Goal: Contribute content

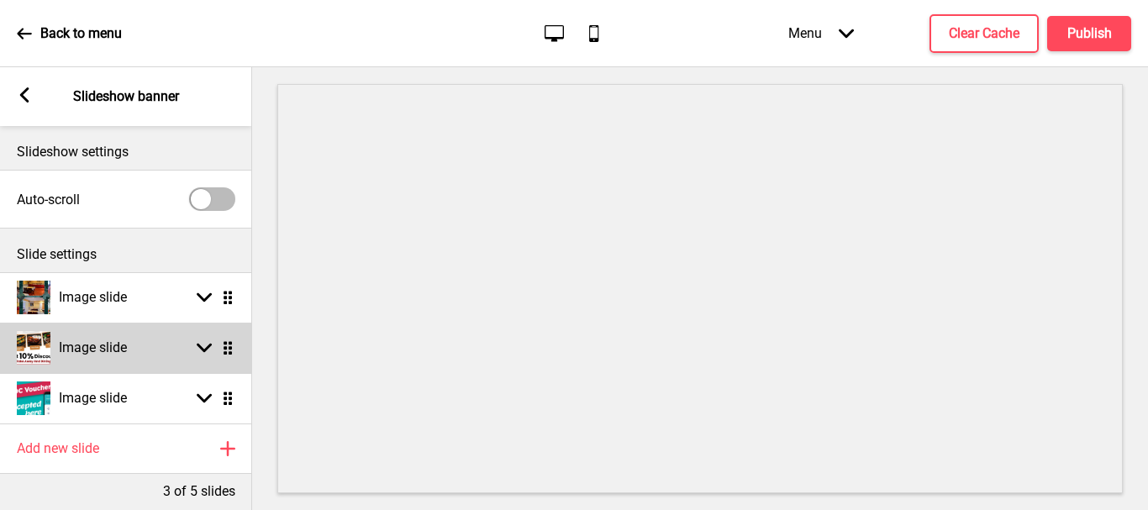
click at [224, 356] on div "Image slide Arrow down Drag" at bounding box center [126, 348] width 252 height 50
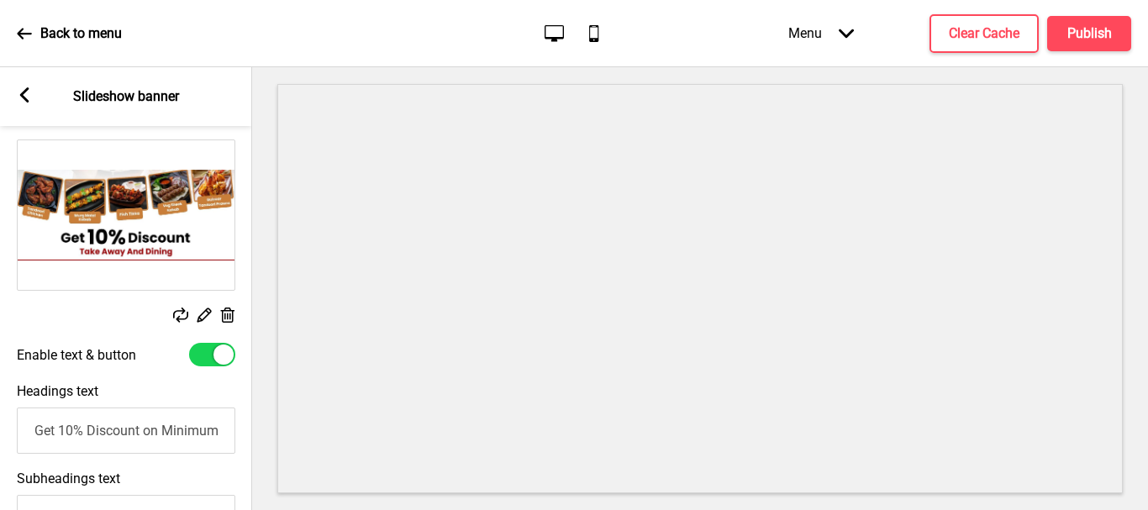
scroll to position [252, 0]
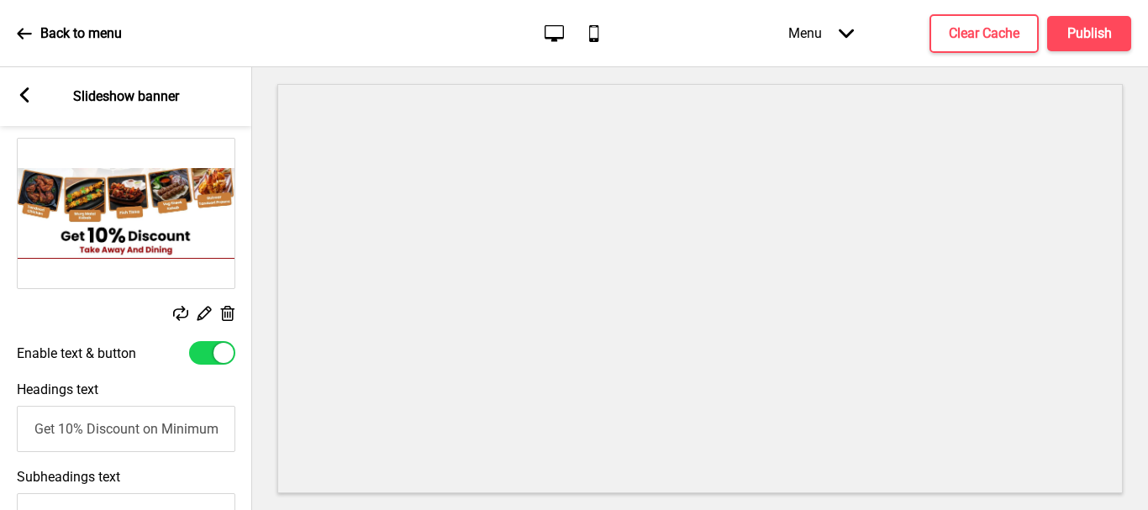
click at [227, 314] on icon at bounding box center [228, 313] width 14 height 15
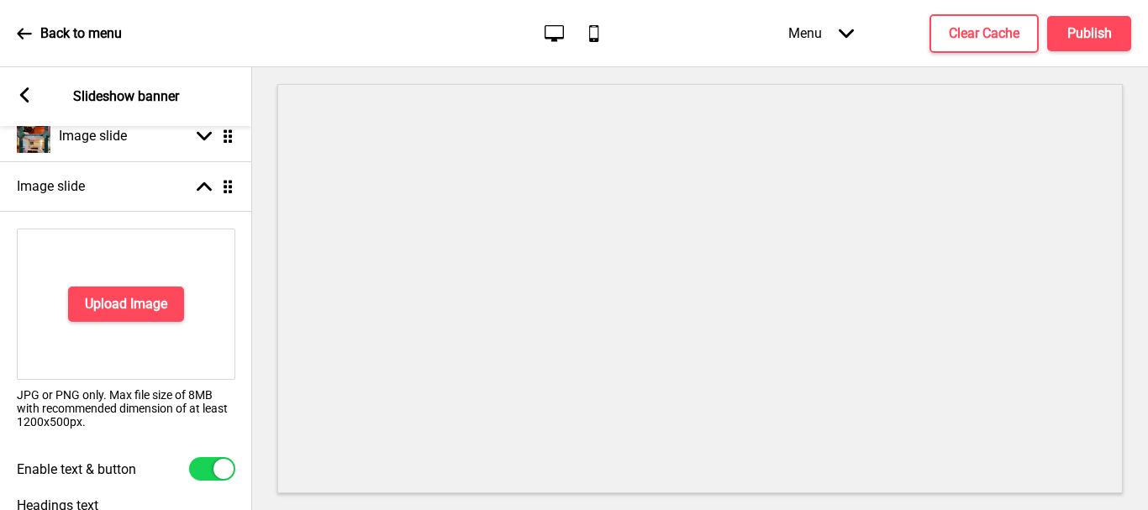
scroll to position [0, 0]
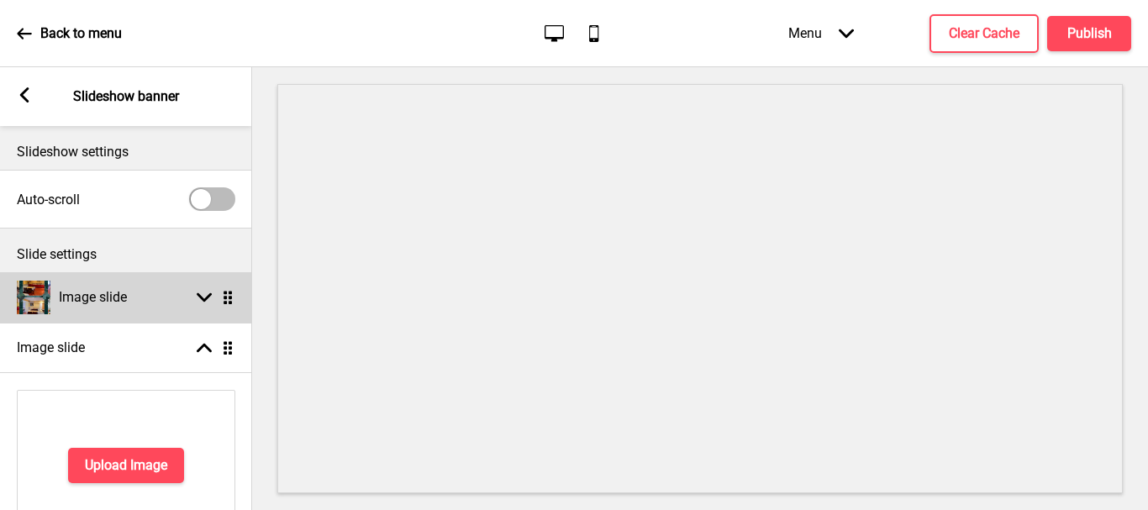
click at [201, 294] on rect at bounding box center [204, 297] width 15 height 15
select select "right"
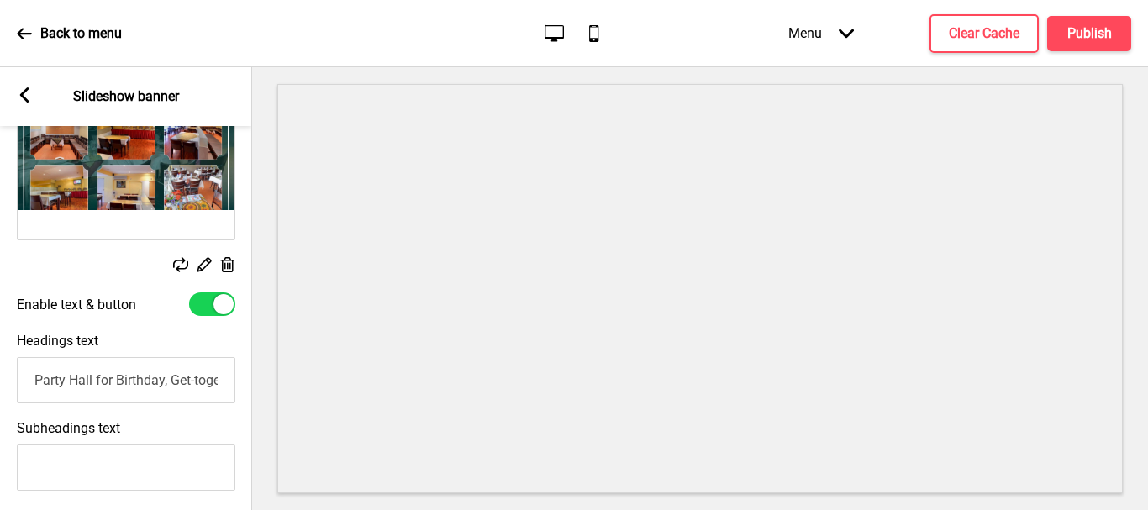
scroll to position [252, 0]
click at [228, 266] on icon at bounding box center [228, 262] width 14 height 15
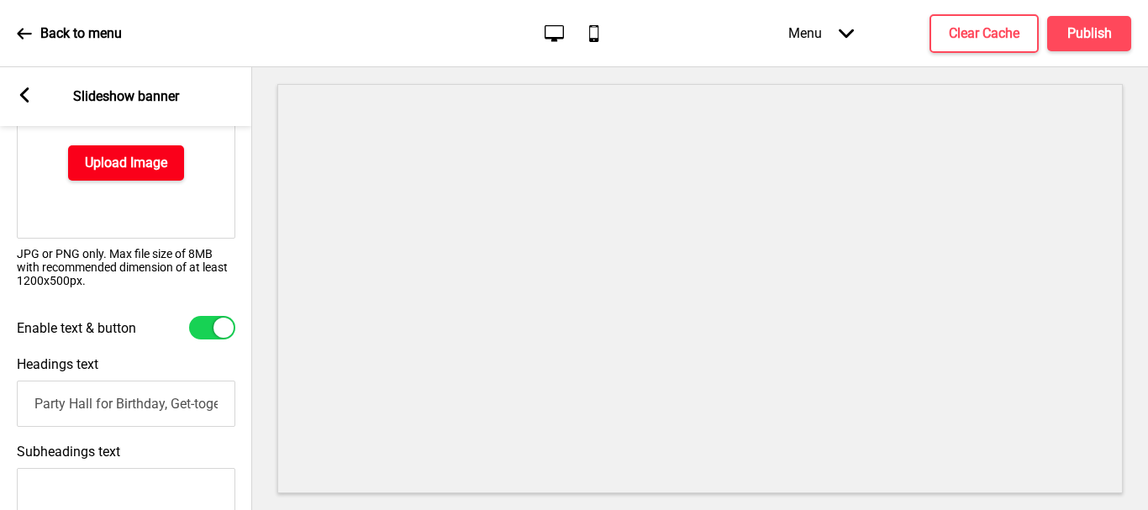
click at [139, 160] on h4 "Upload Image" at bounding box center [126, 163] width 82 height 18
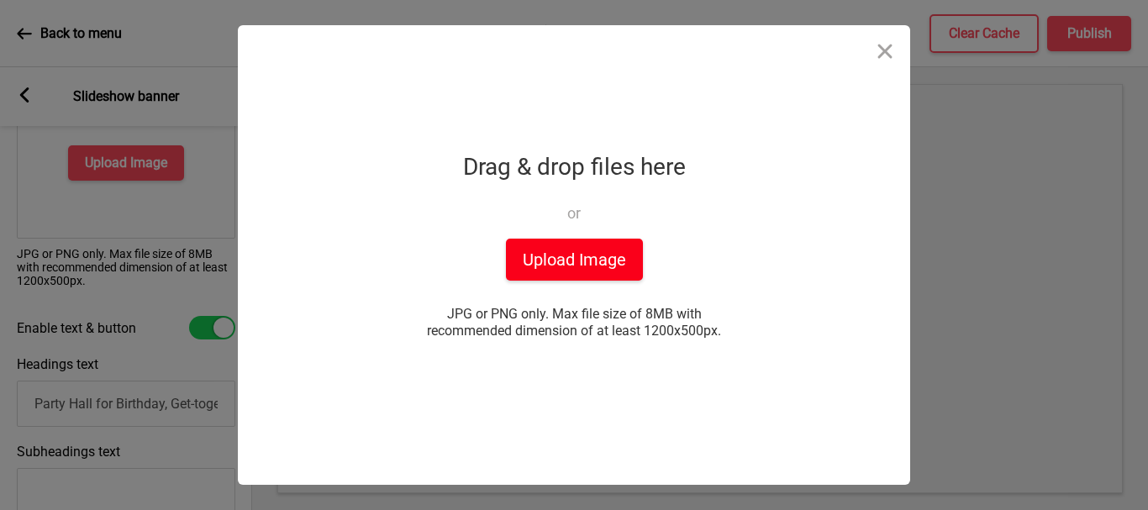
click at [562, 256] on button "Upload Image" at bounding box center [574, 260] width 137 height 42
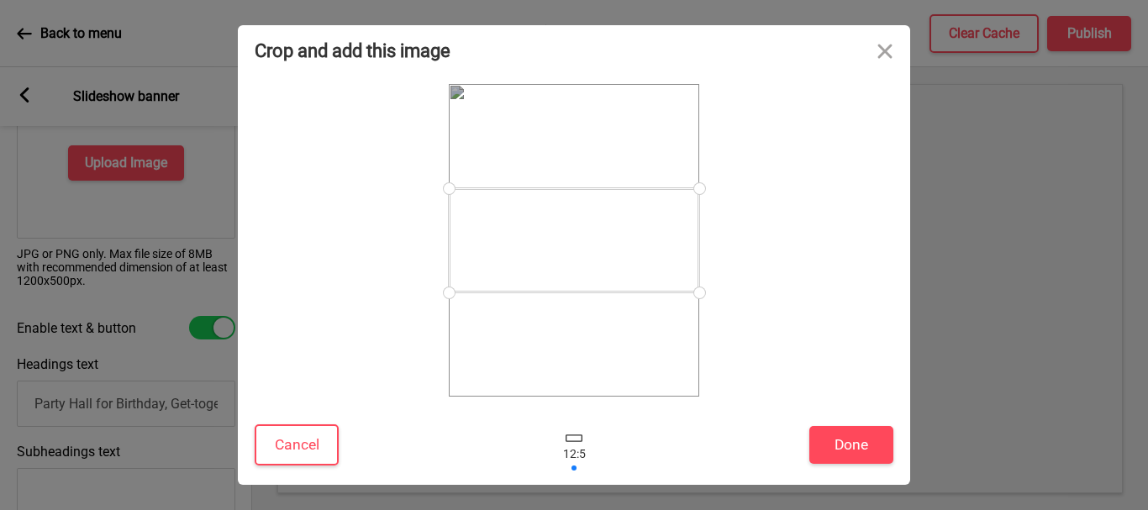
drag, startPoint x: 697, startPoint y: 190, endPoint x: 689, endPoint y: 168, distance: 23.1
click at [689, 168] on div at bounding box center [574, 240] width 250 height 313
click at [572, 450] on div at bounding box center [574, 445] width 50 height 55
click at [575, 443] on div at bounding box center [574, 445] width 50 height 55
drag, startPoint x: 575, startPoint y: 443, endPoint x: 579, endPoint y: 465, distance: 22.2
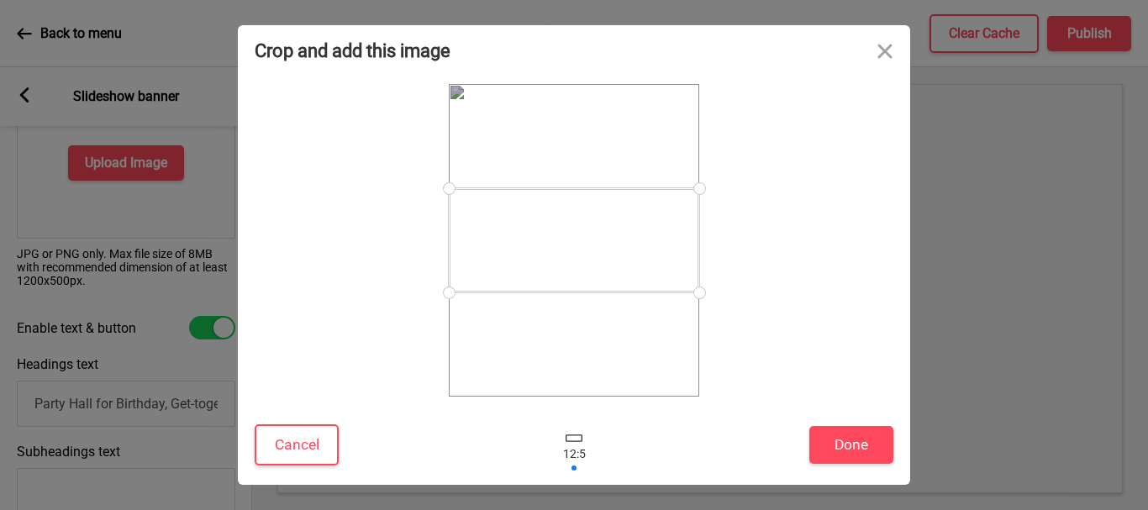
click at [576, 450] on div at bounding box center [574, 445] width 50 height 55
click at [581, 467] on div at bounding box center [574, 445] width 50 height 55
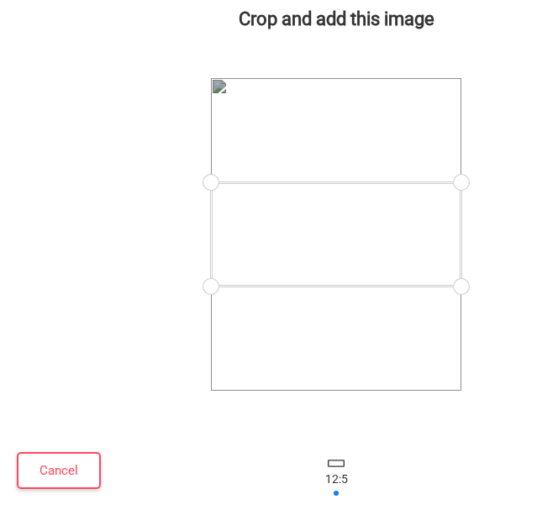
click at [391, 216] on div at bounding box center [336, 234] width 250 height 104
drag, startPoint x: 463, startPoint y: 182, endPoint x: 370, endPoint y: 130, distance: 106.8
click at [370, 130] on div at bounding box center [336, 234] width 250 height 313
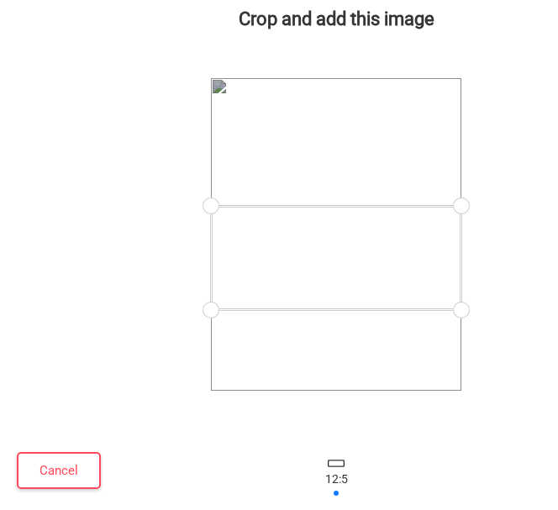
drag, startPoint x: 387, startPoint y: 223, endPoint x: 387, endPoint y: 246, distance: 23.5
click at [387, 246] on div at bounding box center [336, 258] width 250 height 104
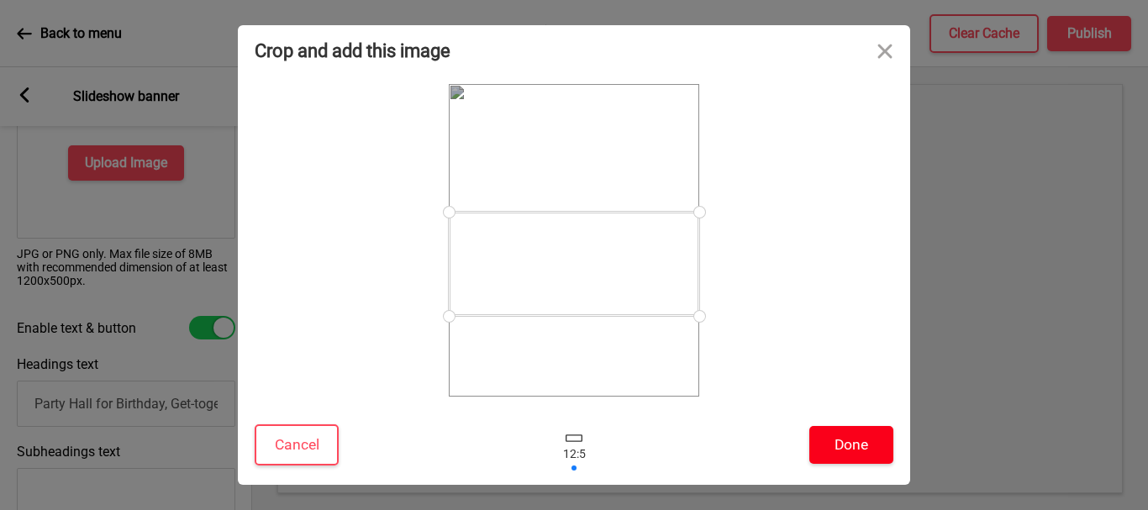
click at [856, 444] on button "Done" at bounding box center [851, 445] width 84 height 38
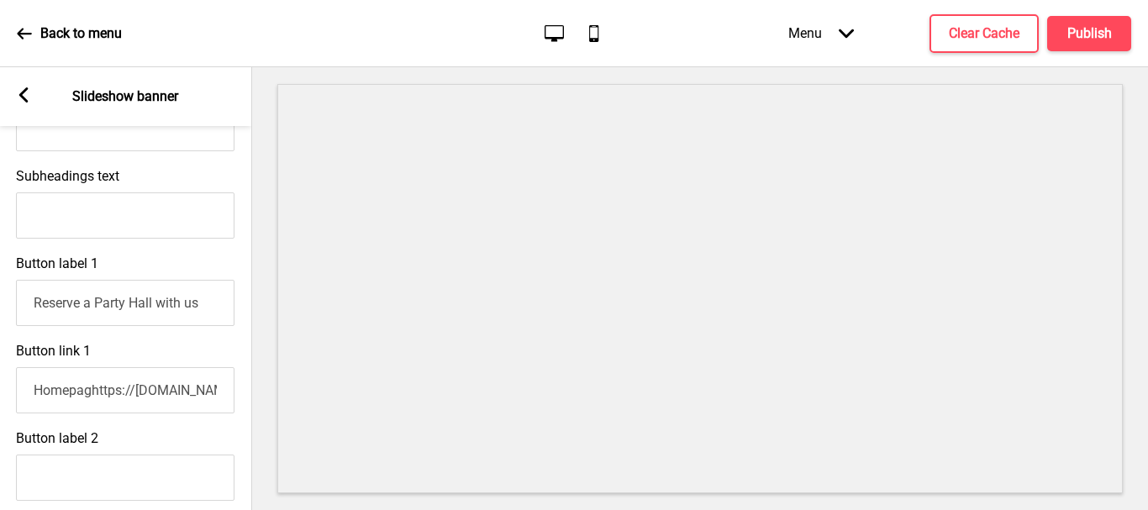
scroll to position [504, 0]
drag, startPoint x: 28, startPoint y: 304, endPoint x: 245, endPoint y: 325, distance: 218.6
click at [251, 323] on div "Section General Settings Header Announcement banner Show Drag Slideshow banner …" at bounding box center [126, 288] width 252 height 443
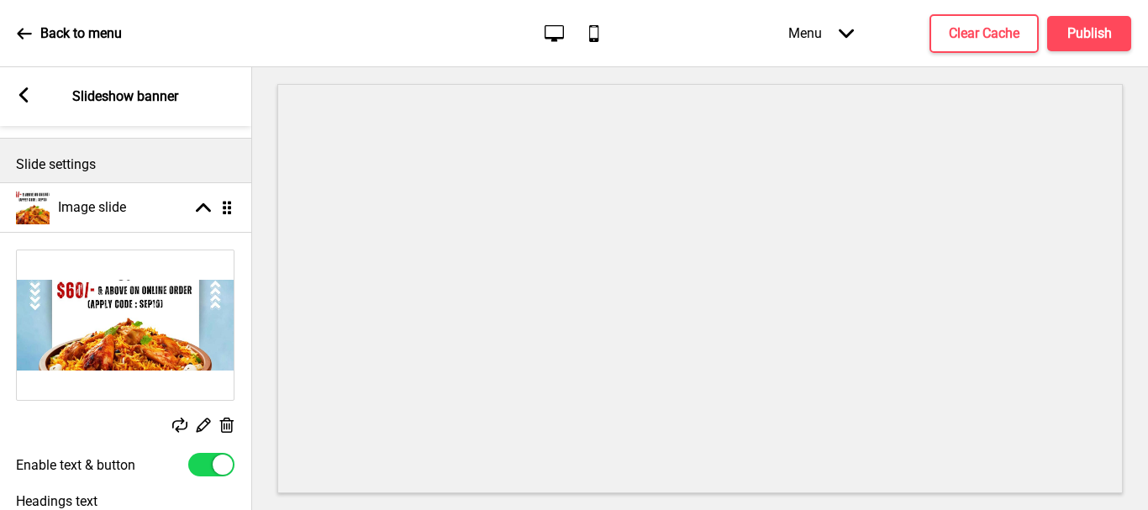
scroll to position [84, 0]
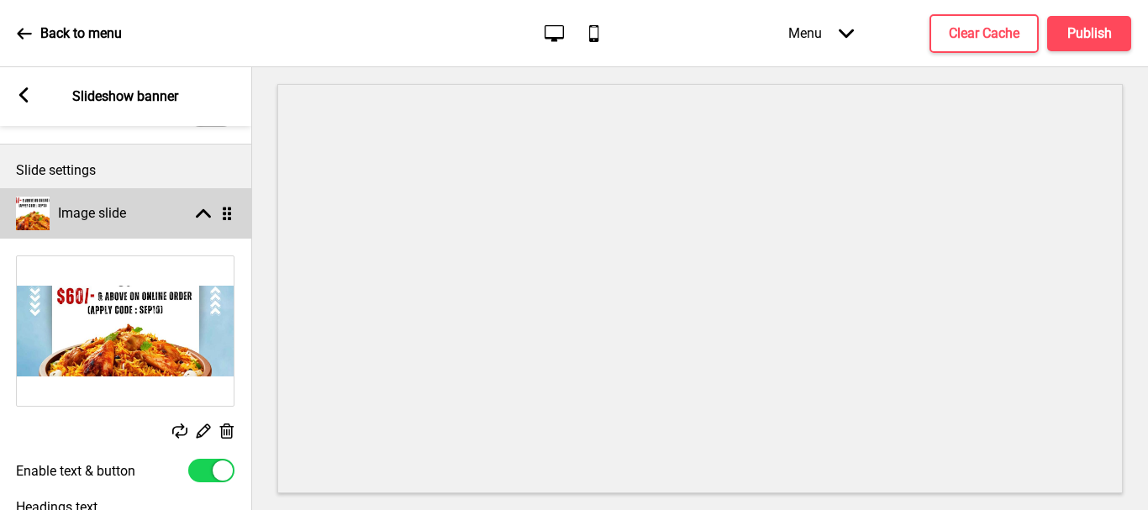
click at [197, 208] on rect at bounding box center [203, 213] width 15 height 15
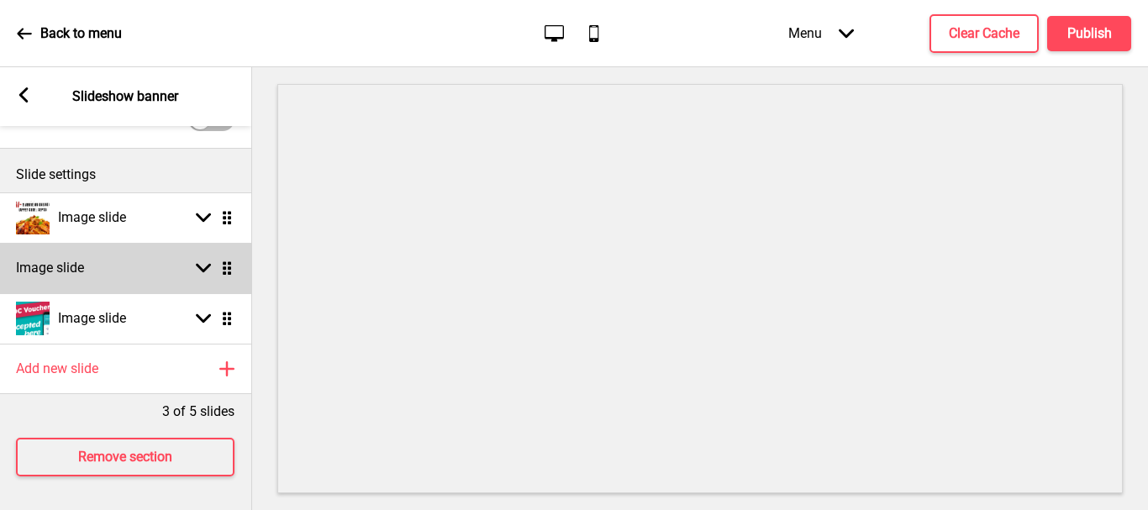
click at [199, 264] on icon at bounding box center [203, 268] width 15 height 9
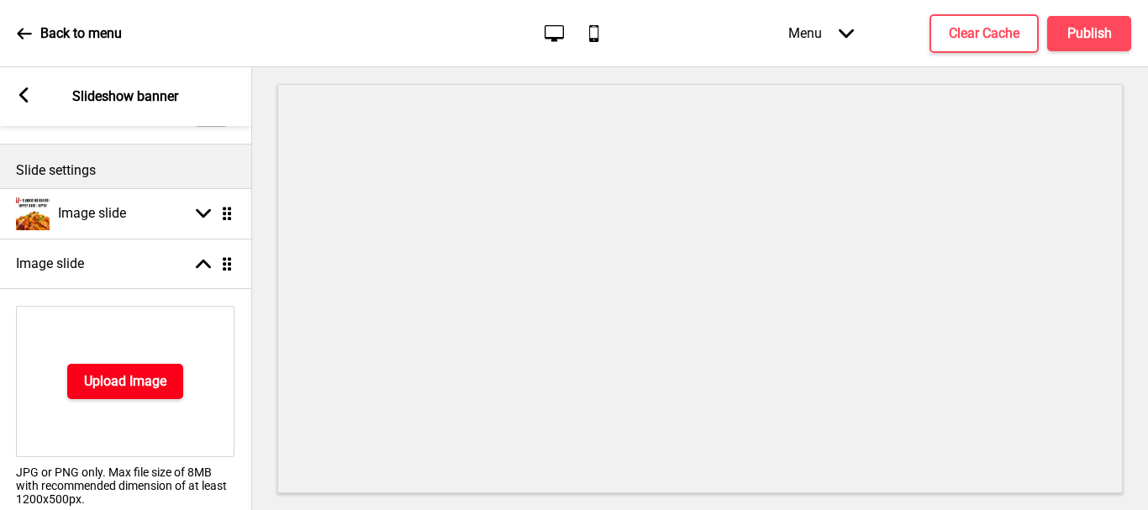
click at [165, 386] on h4 "Upload Image" at bounding box center [125, 381] width 82 height 18
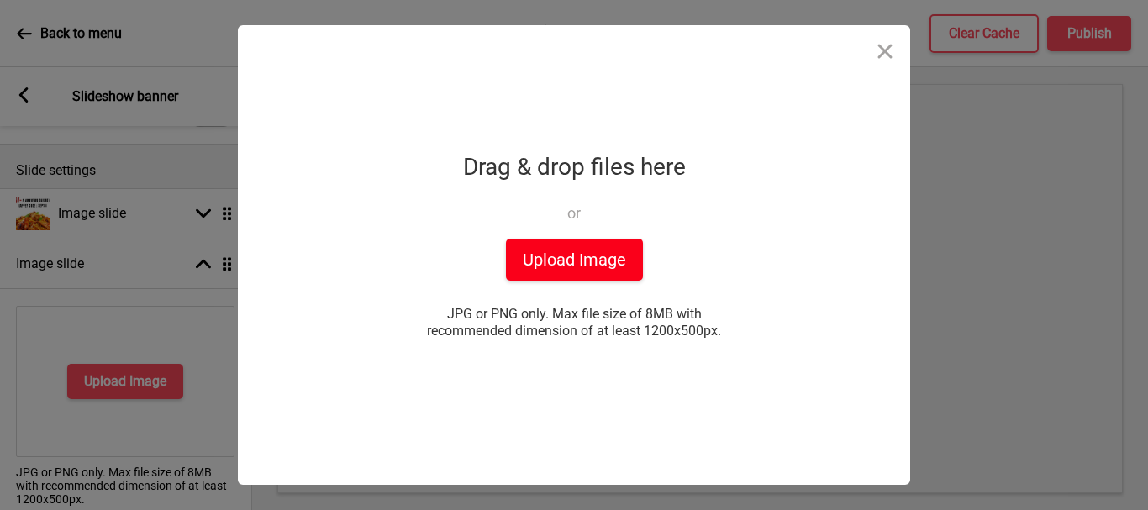
click at [592, 243] on button "Upload Image" at bounding box center [574, 260] width 137 height 42
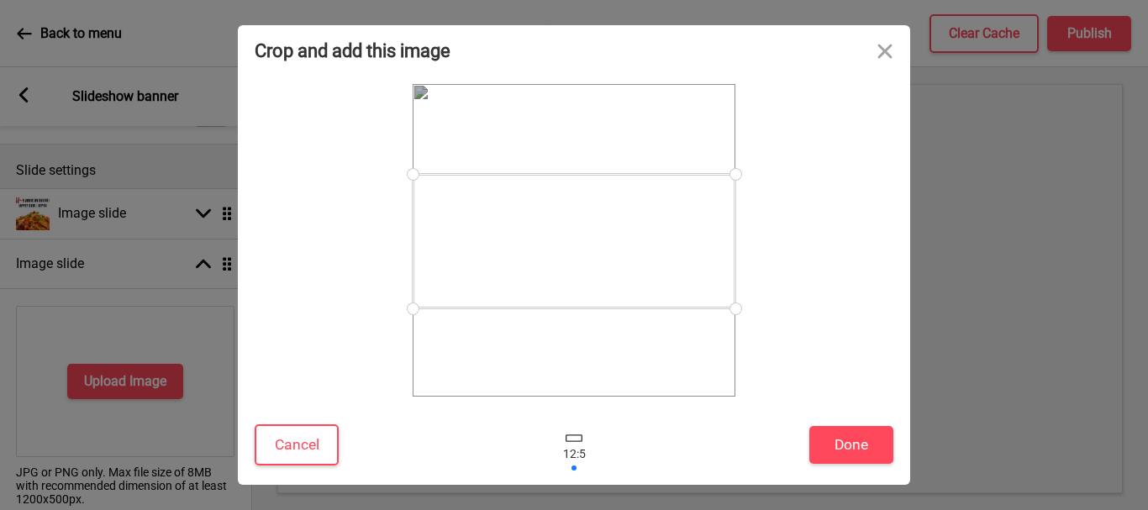
click at [539, 259] on div at bounding box center [574, 241] width 323 height 134
click at [855, 446] on button "Done" at bounding box center [851, 445] width 84 height 38
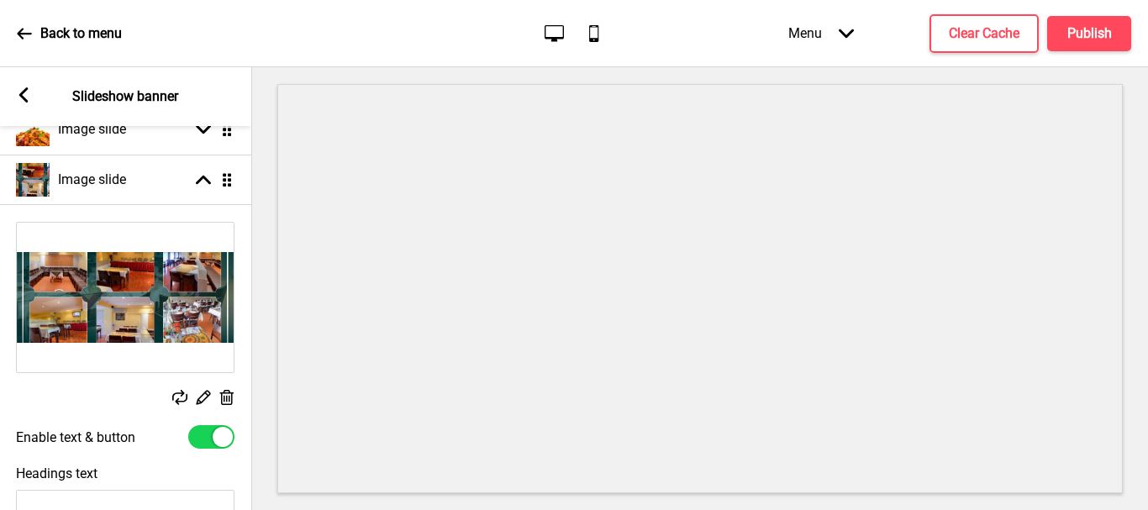
scroll to position [0, 0]
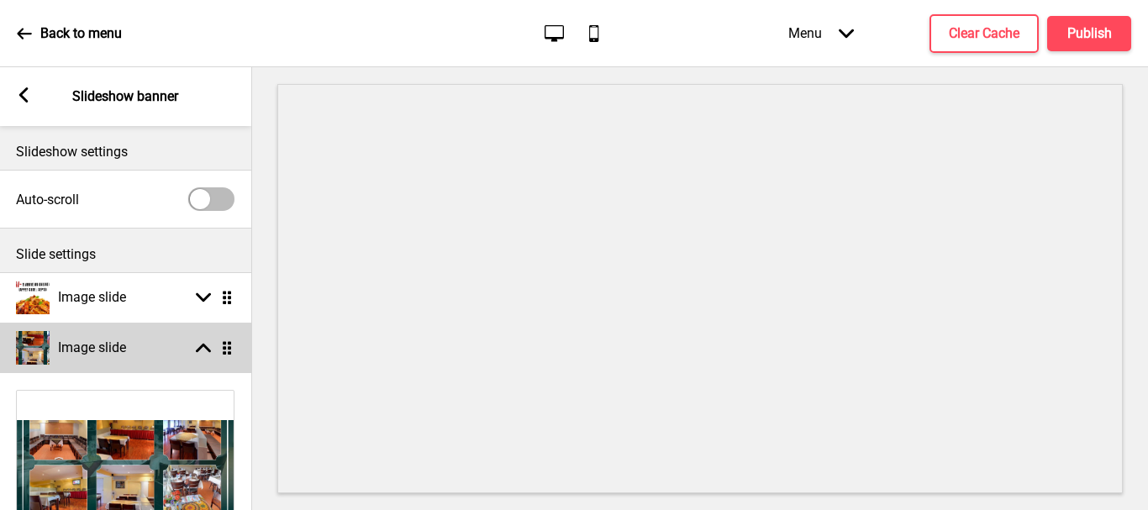
click at [205, 346] on icon at bounding box center [203, 348] width 15 height 9
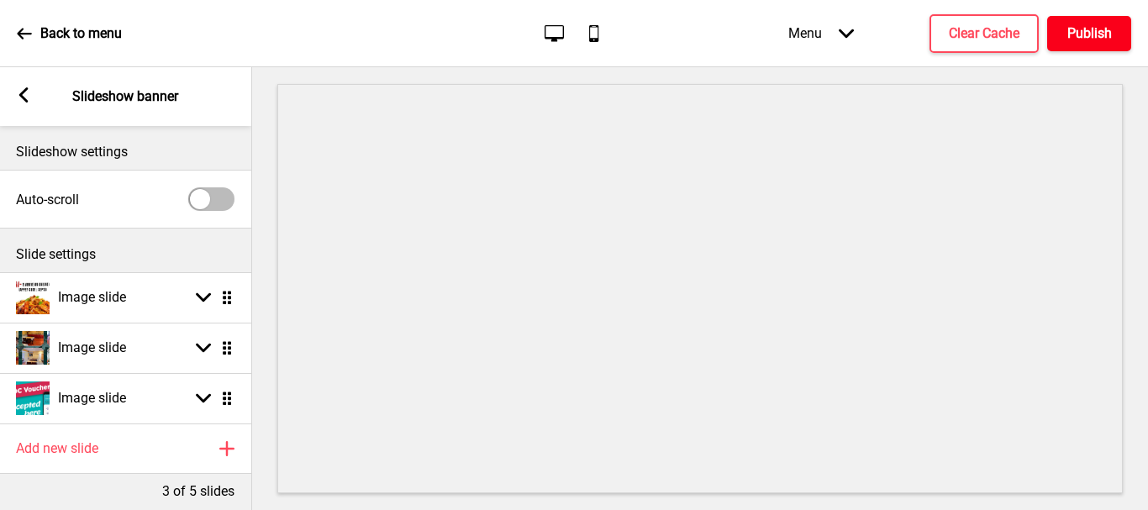
click at [1105, 36] on h4 "Publish" at bounding box center [1089, 33] width 45 height 18
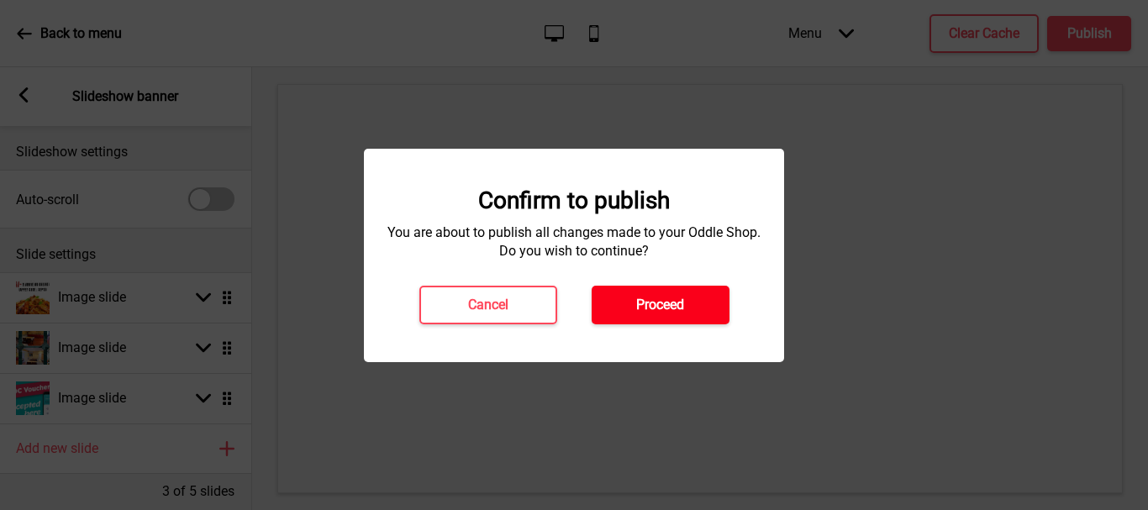
click at [681, 308] on h4 "Proceed" at bounding box center [660, 305] width 48 height 18
